Goal: Find specific page/section: Find specific page/section

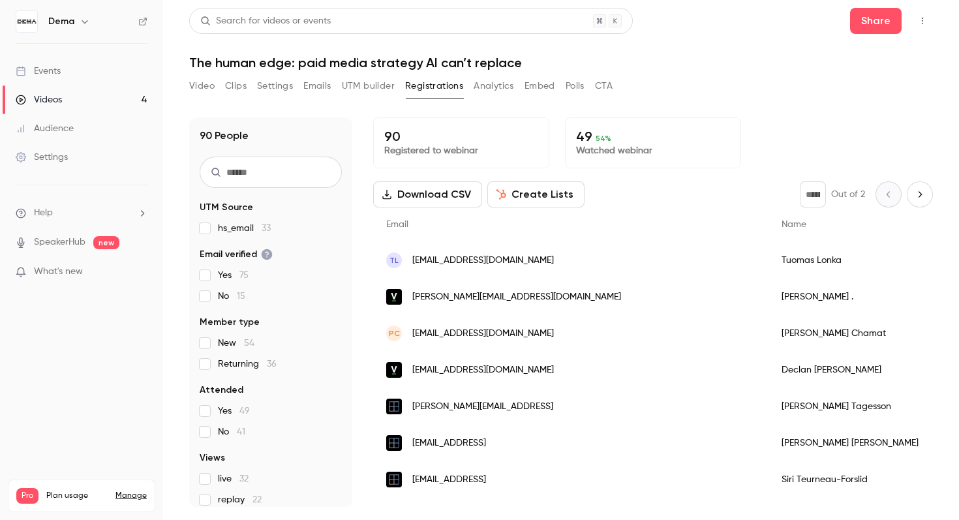
click at [42, 116] on link "Audience" at bounding box center [81, 128] width 163 height 29
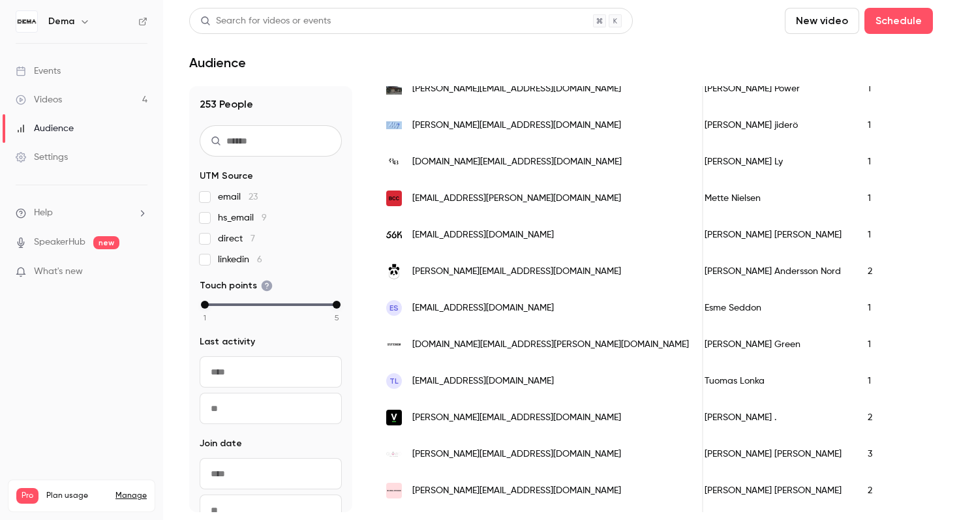
scroll to position [296, 0]
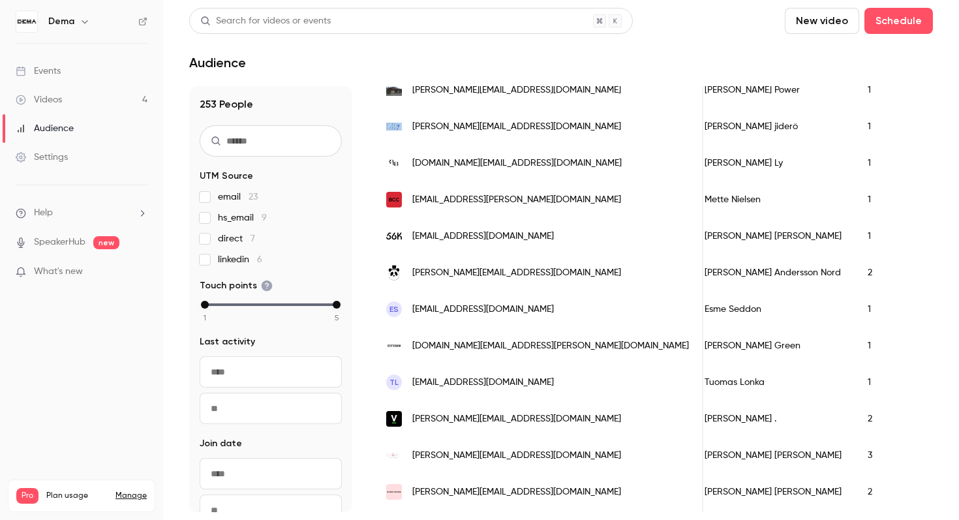
click at [855, 416] on div "2" at bounding box center [895, 419] width 80 height 37
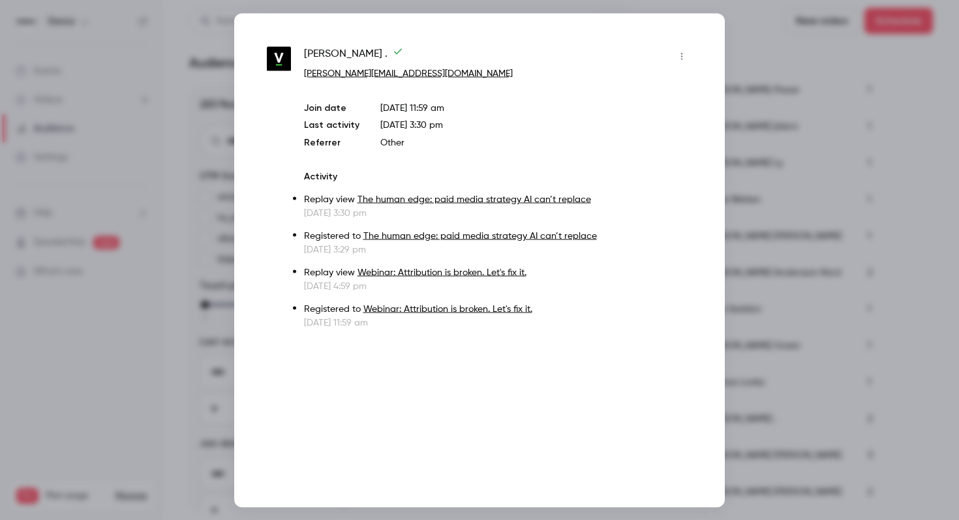
click at [756, 265] on div at bounding box center [479, 260] width 959 height 520
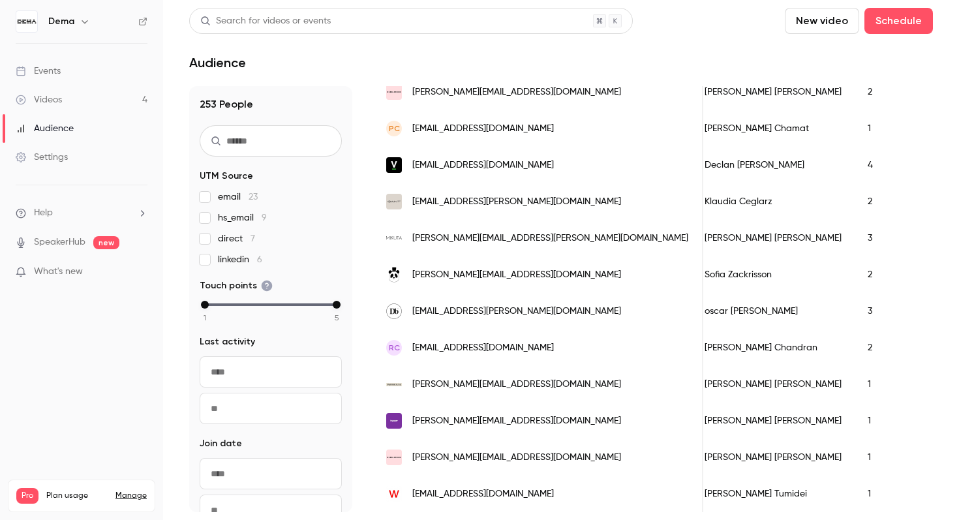
scroll to position [711, 0]
